Goal: Task Accomplishment & Management: Use online tool/utility

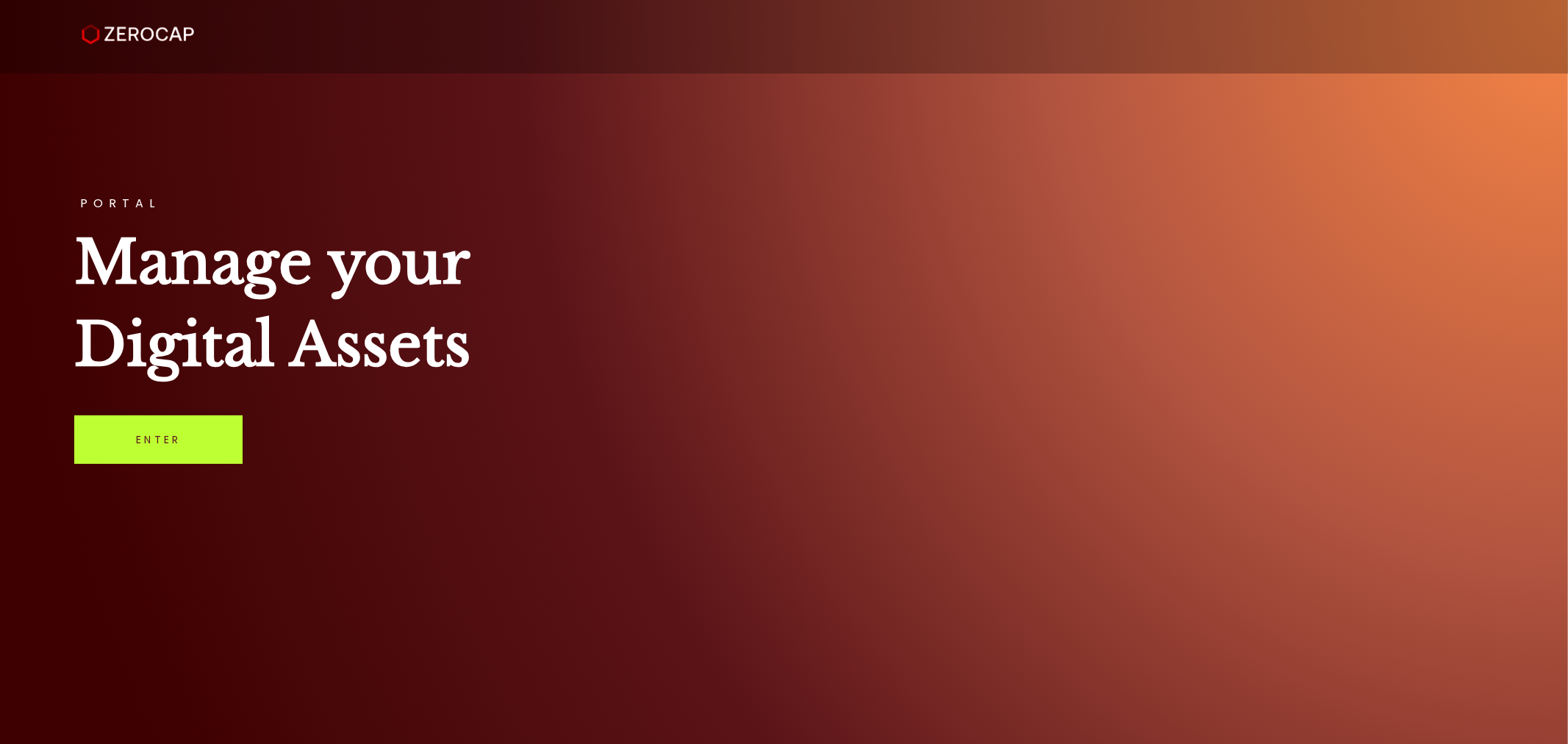
click at [195, 438] on link "Enter" at bounding box center [158, 439] width 168 height 48
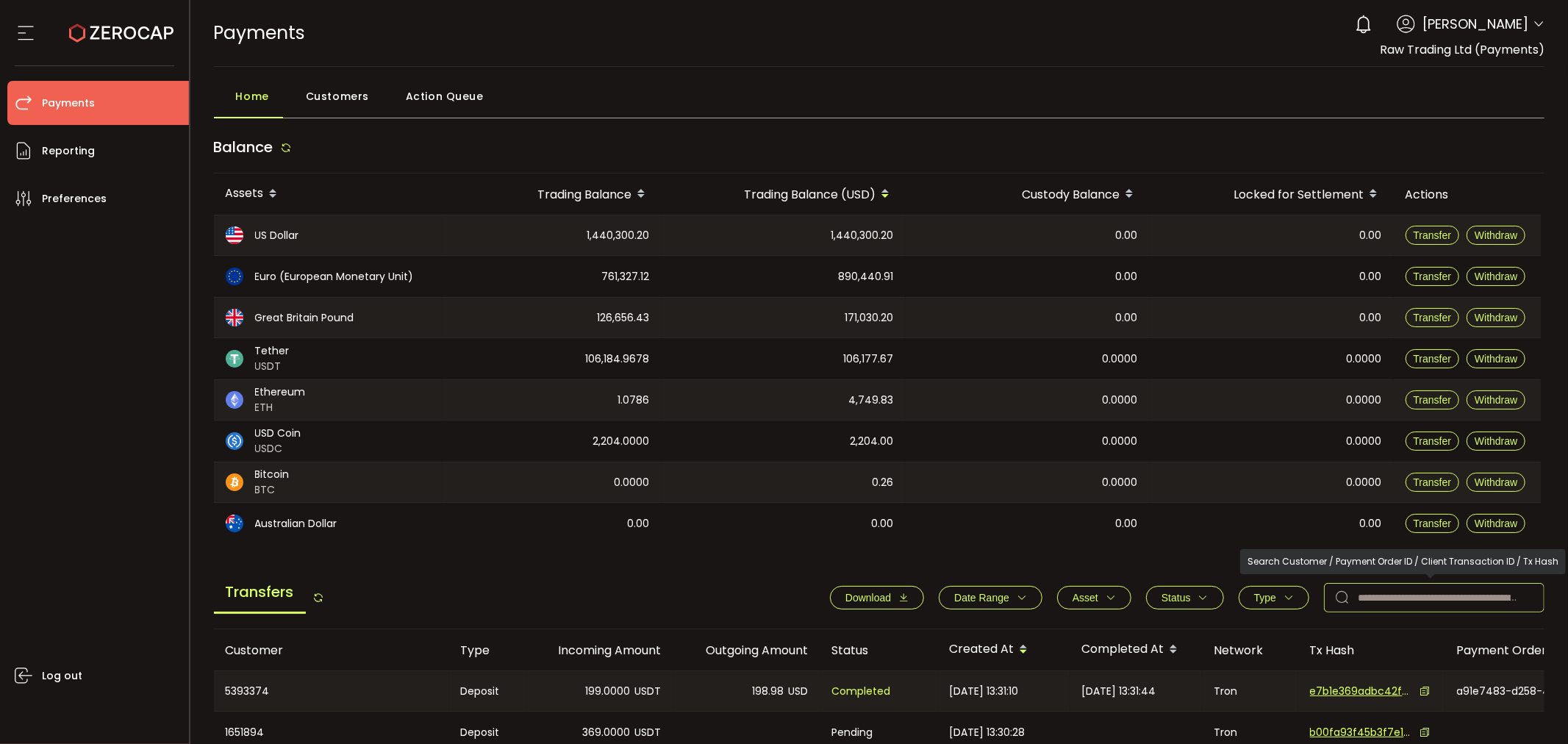
click at [1382, 601] on input "text" at bounding box center [1434, 598] width 220 height 29
paste input "*******"
type input "*******"
